Goal: Communication & Community: Ask a question

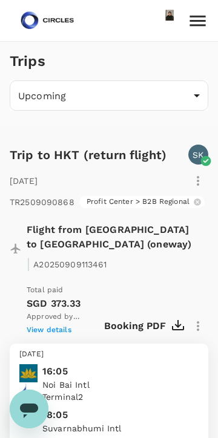
click at [25, 406] on icon "Open messaging window" at bounding box center [29, 410] width 18 height 15
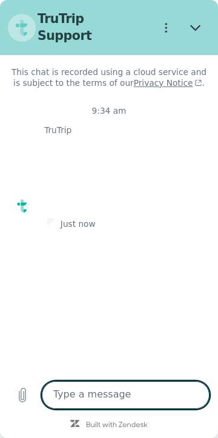
type textarea "x"
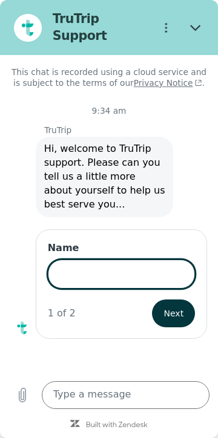
click at [132, 390] on textarea at bounding box center [126, 395] width 168 height 28
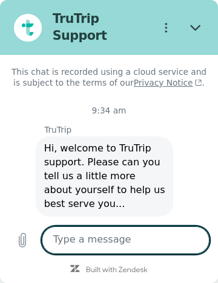
scroll to position [108, 0]
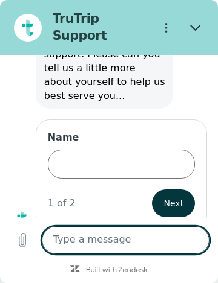
click at [124, 132] on label "Name" at bounding box center [121, 138] width 147 height 14
click at [124, 150] on input "Name" at bounding box center [121, 164] width 147 height 29
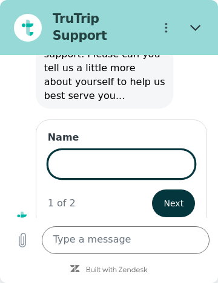
click at [113, 154] on input "Name" at bounding box center [121, 164] width 147 height 29
type input "Zizi"
click at [182, 196] on span "Next" at bounding box center [174, 203] width 20 height 15
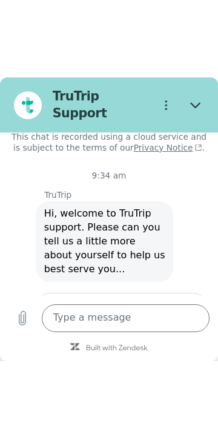
scroll to position [167, 0]
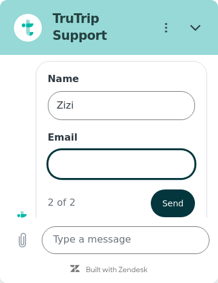
type input "[EMAIL_ADDRESS][DOMAIN_NAME]"
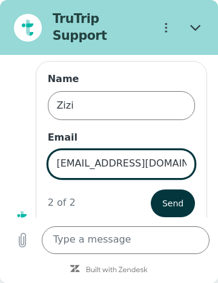
click at [180, 196] on span "Send" at bounding box center [172, 203] width 21 height 15
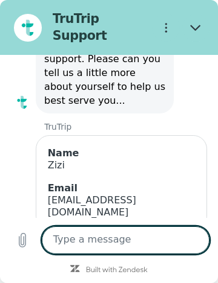
scroll to position [123, 0]
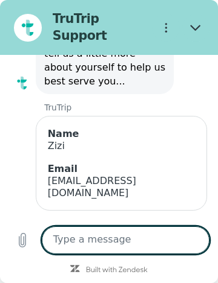
type textarea "x"
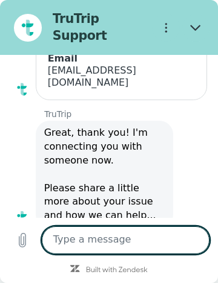
scroll to position [236, 0]
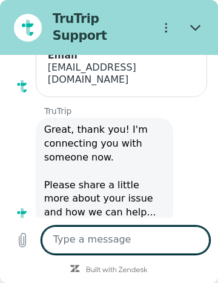
click at [152, 234] on textarea at bounding box center [126, 241] width 168 height 28
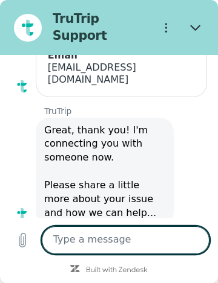
type textarea "H"
type textarea "x"
type textarea "Hi"
type textarea "x"
type textarea "Hi."
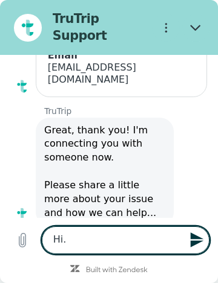
type textarea "x"
type textarea "Hi.."
type textarea "x"
type textarea "Hi.."
type textarea "x"
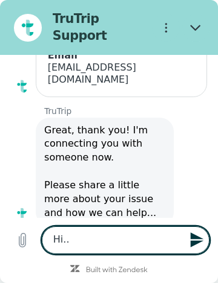
type textarea "Hi.. s"
type textarea "x"
type textarea "Hi.. sa"
type textarea "x"
type textarea "Hi.. san"
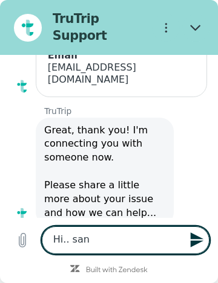
type textarea "x"
type textarea "Hi.. sanj"
type textarea "x"
type textarea "Hi.. sanjo"
type textarea "x"
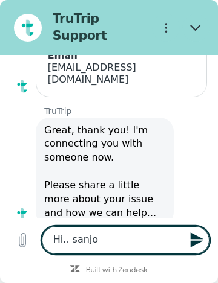
type textarea "Hi.. [PERSON_NAME]"
type textarea "x"
type textarea "Hi.. [PERSON_NAME]"
type textarea "x"
type textarea "Hi.. [PERSON_NAME]"
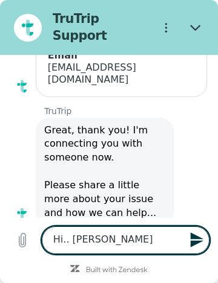
type textarea "x"
type textarea "Hi.. sanjo"
type textarea "x"
type textarea "Hi.. sanj"
type textarea "x"
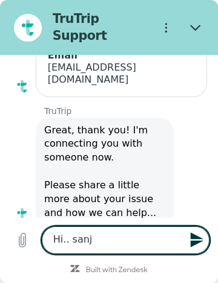
type textarea "Hi.. sanja"
type textarea "x"
type textarea "Hi.. sanjay"
type textarea "x"
type textarea "Hi.. sanjay"
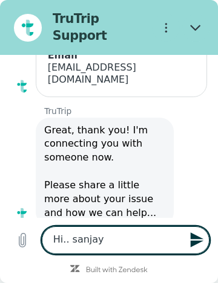
type textarea "x"
type textarea "Hi.. sanjay h"
type textarea "x"
type textarea "Hi.. sanjay ha"
type textarea "x"
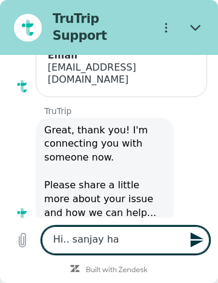
type textarea "Hi.. [PERSON_NAME]"
type textarea "x"
type textarea "Hi.. [PERSON_NAME]"
type textarea "x"
type textarea "Hi.. sanjay hanoi"
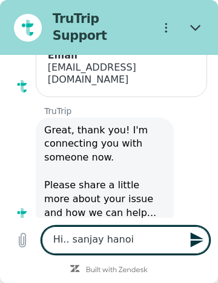
type textarea "x"
type textarea "Hi.. sanjay Hanoi"
type textarea "x"
type textarea "Hi.. sanjay Hanoi j"
type textarea "x"
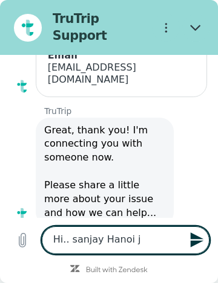
type textarea "Hi.. sanjay Hanoi jo"
type textarea "x"
type textarea "Hi.. sanjay Hanoi jot"
type textarea "x"
type textarea "Hi.. sanjay Hanoi jotr"
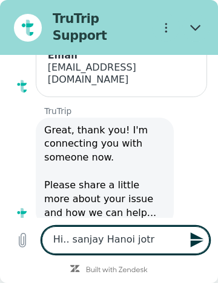
type textarea "x"
type textarea "Hi.. sanjay Hanoi jotrl"
type textarea "x"
type textarea "Hi.. sanjay [GEOGRAPHIC_DATA]"
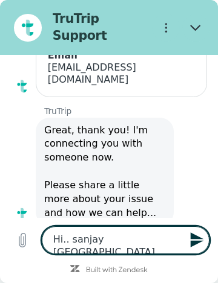
type textarea "x"
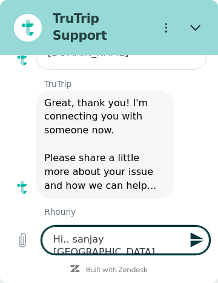
type textarea "Hi.. sanjay [GEOGRAPHIC_DATA]"
click at [198, 238] on icon "Send message" at bounding box center [197, 240] width 16 height 16
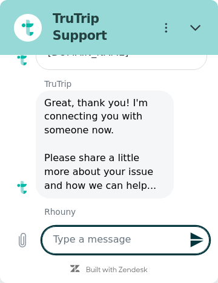
type textarea "x"
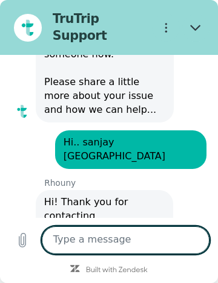
scroll to position [343, 0]
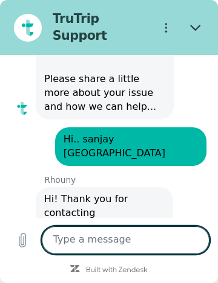
type textarea "H"
type textarea "x"
type textarea "Hi"
type textarea "x"
type textarea "Hi"
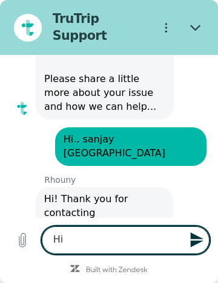
type textarea "x"
type textarea "Hi R"
type textarea "x"
type textarea "Hi Rh"
type textarea "x"
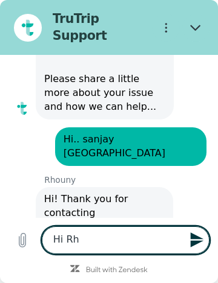
type textarea "Hi Rho"
type textarea "x"
type textarea "Hi Rhou"
type textarea "x"
type textarea "Hi Rhour"
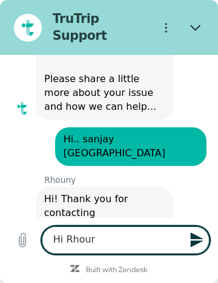
type textarea "x"
type textarea "Hi Rhourn"
type textarea "x"
type textarea "Hi Rhourny"
type textarea "x"
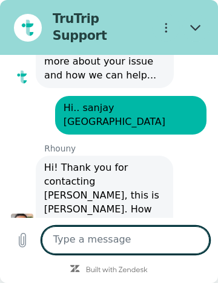
type textarea "x"
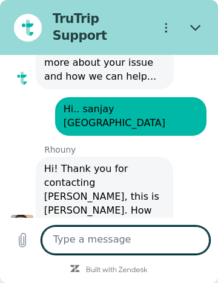
scroll to position [376, 0]
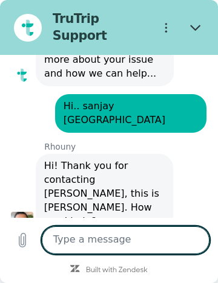
type textarea "S"
type textarea "x"
type textarea "Sa"
type textarea "x"
type textarea "San"
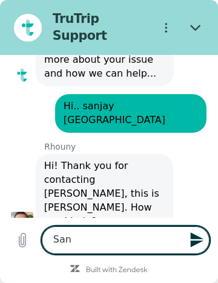
type textarea "x"
type textarea "Sanj"
type textarea "x"
type textarea "Sanja"
type textarea "x"
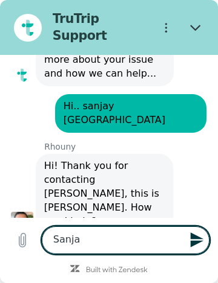
type textarea "Sanjay"
type textarea "x"
type textarea "Sanjay"
type textarea "x"
type textarea "Sanjay a"
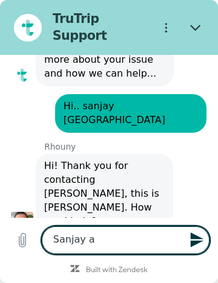
type textarea "x"
type textarea "Sanjay al"
type textarea "x"
type textarea "Sanjay alr"
type textarea "x"
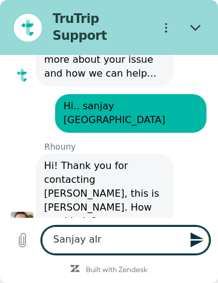
type textarea "[PERSON_NAME]"
type textarea "x"
type textarea "[PERSON_NAME]"
type textarea "x"
type textarea "[PERSON_NAME]"
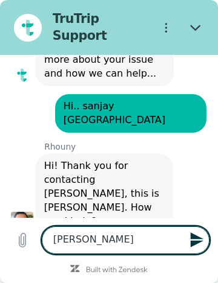
type textarea "x"
type textarea "[PERSON_NAME]"
type textarea "x"
type textarea "[PERSON_NAME] already"
type textarea "x"
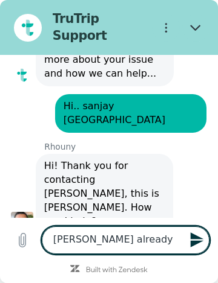
type textarea "[PERSON_NAME] already a"
type textarea "x"
type textarea "[PERSON_NAME] already ar"
type textarea "x"
type textarea "[PERSON_NAME] already arr"
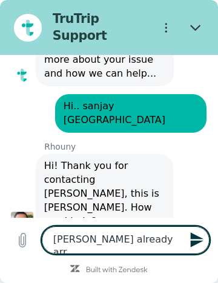
type textarea "x"
type textarea "[PERSON_NAME] already arri"
type textarea "x"
type textarea "[PERSON_NAME] already arriv"
type textarea "x"
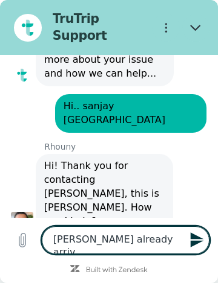
type textarea "[PERSON_NAME] already arrive"
type textarea "x"
type textarea "[PERSON_NAME] already arrives"
type textarea "x"
type textarea "[PERSON_NAME] already arrives"
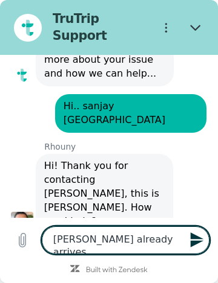
type textarea "x"
type textarea "[PERSON_NAME] already arrives h"
type textarea "x"
type textarea "[PERSON_NAME] already arrives ha"
type textarea "x"
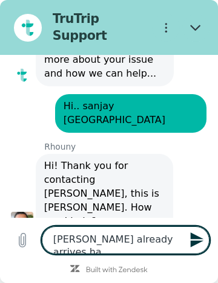
type textarea "[PERSON_NAME] already arrives han"
type textarea "x"
type textarea "[PERSON_NAME] already arrives hanl"
type textarea "x"
type textarea "[PERSON_NAME] already arrives hanli"
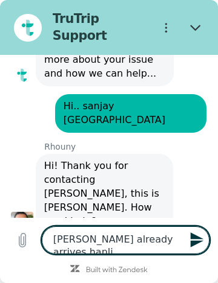
type textarea "x"
type textarea "[PERSON_NAME] already arrives [GEOGRAPHIC_DATA]."
type textarea "x"
type textarea "[PERSON_NAME] already arrives [GEOGRAPHIC_DATA].."
type textarea "x"
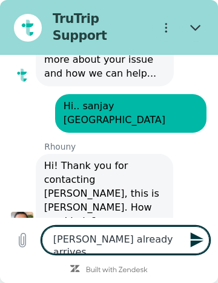
type textarea "[PERSON_NAME] already arrives [GEOGRAPHIC_DATA]..a"
type textarea "x"
type textarea "[PERSON_NAME] already arrives [GEOGRAPHIC_DATA]..an"
type textarea "x"
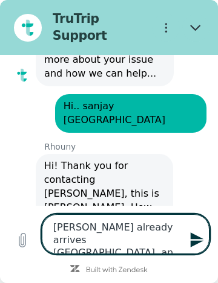
type textarea "[PERSON_NAME] already arrives [GEOGRAPHIC_DATA]..and"
type textarea "x"
type textarea "[PERSON_NAME] already arrives [GEOGRAPHIC_DATA]..and"
type textarea "x"
type textarea "[PERSON_NAME] already arrives [GEOGRAPHIC_DATA]..and h"
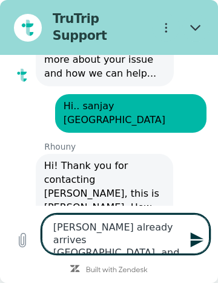
type textarea "x"
type textarea "[PERSON_NAME] already arrives [GEOGRAPHIC_DATA]..and"
type textarea "x"
type textarea "[PERSON_NAME] already arrives [GEOGRAPHIC_DATA]..and r"
type textarea "x"
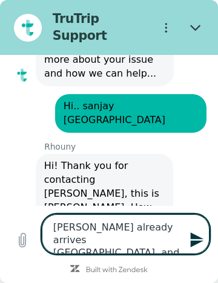
type textarea "[PERSON_NAME] already arrives [GEOGRAPHIC_DATA]..and ro"
type textarea "x"
type textarea "[PERSON_NAME] already arrives [GEOGRAPHIC_DATA]..and roo"
type textarea "x"
type textarea "[PERSON_NAME] already arrives [GEOGRAPHIC_DATA]..and room"
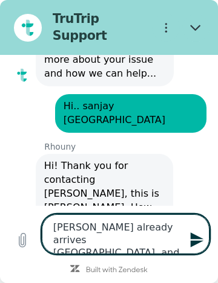
type textarea "x"
type textarea "[PERSON_NAME] already arrives [GEOGRAPHIC_DATA]..and room"
type textarea "x"
type textarea "[PERSON_NAME] already arrives [GEOGRAPHIC_DATA]..and room n"
type textarea "x"
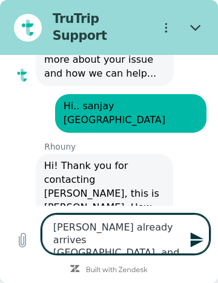
type textarea "[PERSON_NAME] already arrives [GEOGRAPHIC_DATA]..and room no"
type textarea "x"
type textarea "[PERSON_NAME] already arrives [GEOGRAPHIC_DATA]..and room not"
type textarea "x"
type textarea "[PERSON_NAME] already arrives [GEOGRAPHIC_DATA]..and room not"
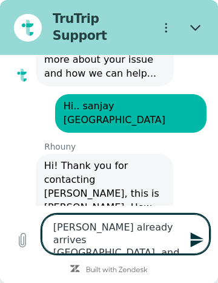
type textarea "x"
type textarea "[PERSON_NAME] already arrives [GEOGRAPHIC_DATA]..and room no"
type textarea "x"
type textarea "[PERSON_NAME] already arrives [GEOGRAPHIC_DATA]..and room n"
type textarea "x"
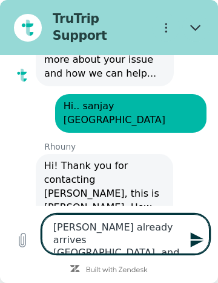
type textarea "[PERSON_NAME] already arrives [GEOGRAPHIC_DATA]..and room"
type textarea "x"
type textarea "[PERSON_NAME] already arrives [GEOGRAPHIC_DATA]..and room"
type textarea "x"
type textarea "[PERSON_NAME] already arrives [GEOGRAPHIC_DATA]..and roo"
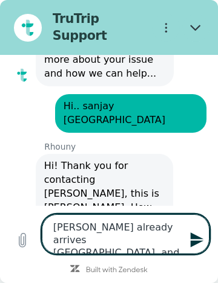
type textarea "x"
type textarea "[PERSON_NAME] already arrives [GEOGRAPHIC_DATA]..and ro"
type textarea "x"
type textarea "[PERSON_NAME] already arrives [GEOGRAPHIC_DATA]..and r"
type textarea "x"
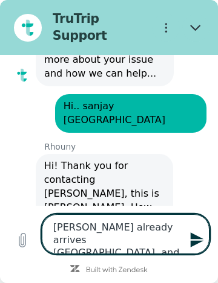
type textarea "[PERSON_NAME] already arrives [GEOGRAPHIC_DATA]..and"
type textarea "x"
type textarea "[PERSON_NAME] already arrives [GEOGRAPHIC_DATA]..and h"
type textarea "x"
type textarea "[PERSON_NAME] already arrives [GEOGRAPHIC_DATA]..and he"
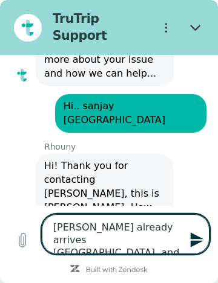
type textarea "x"
type textarea "[PERSON_NAME] already arrives [GEOGRAPHIC_DATA]..and he"
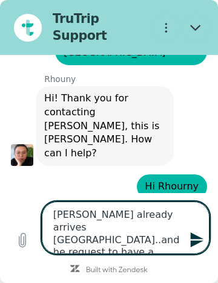
scroll to position [446, 0]
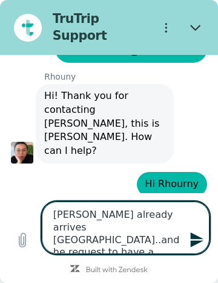
click at [204, 239] on icon "Send message" at bounding box center [197, 240] width 16 height 16
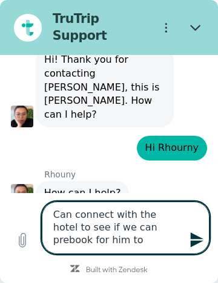
scroll to position [0, 0]
click at [196, 244] on icon "Send message" at bounding box center [196, 240] width 13 height 15
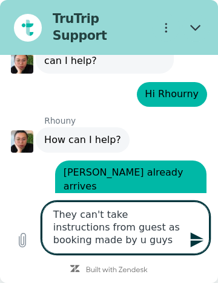
click at [195, 244] on icon "Send message" at bounding box center [196, 240] width 13 height 15
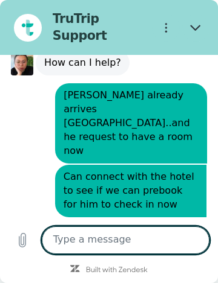
scroll to position [616, 0]
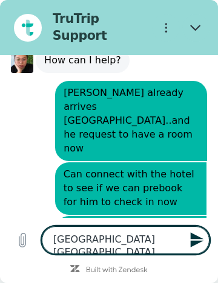
click at [199, 247] on icon "Send message" at bounding box center [197, 240] width 16 height 16
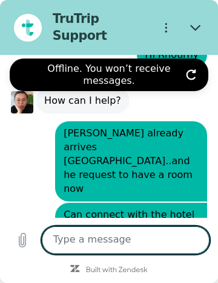
scroll to position [729, 0]
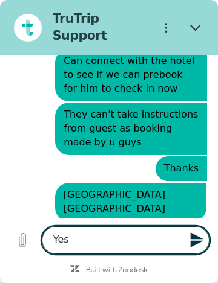
click at [201, 237] on icon "Send message" at bounding box center [197, 240] width 16 height 16
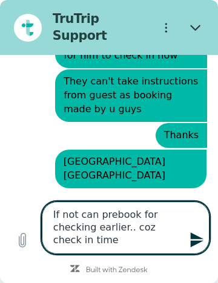
scroll to position [0, 0]
click at [204, 243] on icon "Send message" at bounding box center [197, 240] width 16 height 16
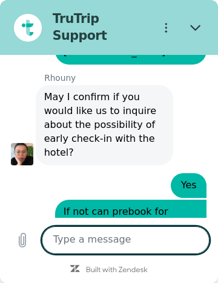
scroll to position [890, 0]
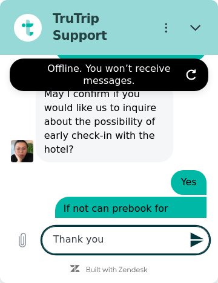
click at [196, 238] on icon "Send message" at bounding box center [196, 240] width 13 height 15
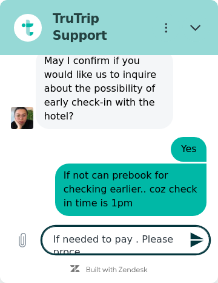
scroll to position [0, 0]
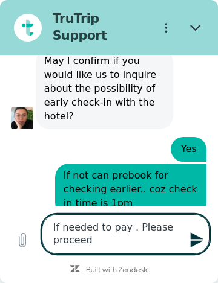
click at [198, 235] on icon "Send message" at bounding box center [197, 240] width 16 height 16
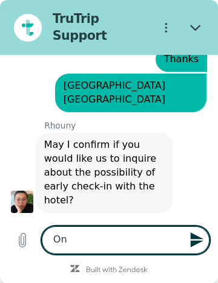
scroll to position [1022, 0]
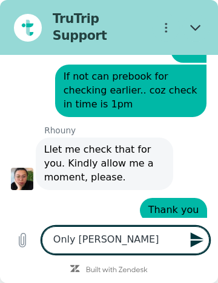
click at [193, 239] on icon "Send message" at bounding box center [196, 240] width 13 height 15
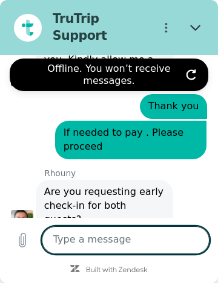
scroll to position [1128, 0]
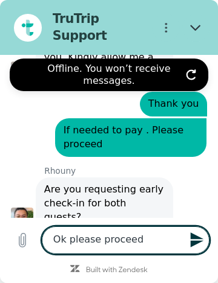
click at [202, 244] on icon "Send message" at bounding box center [197, 240] width 16 height 16
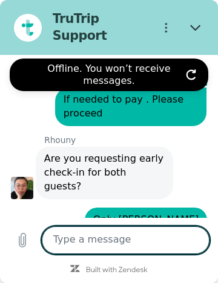
scroll to position [1162, 0]
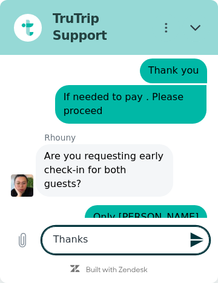
click at [197, 238] on icon "Send message" at bounding box center [196, 240] width 13 height 15
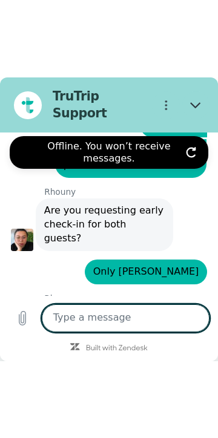
scroll to position [1188, 0]
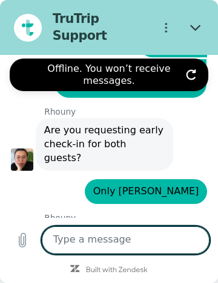
click at [195, 77] on icon "Refresh connection" at bounding box center [191, 74] width 8 height 9
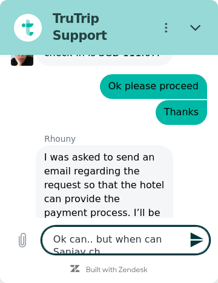
scroll to position [0, 0]
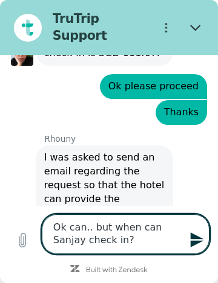
click at [205, 244] on button "Send message" at bounding box center [196, 241] width 28 height 28
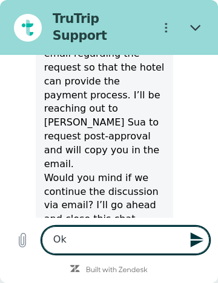
scroll to position [1519, 0]
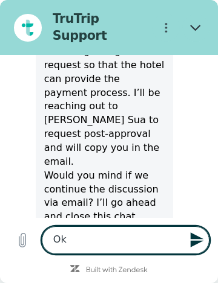
click at [198, 242] on icon "Send message" at bounding box center [196, 240] width 13 height 15
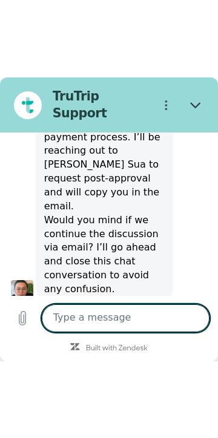
scroll to position [1398, 0]
